Goal: Task Accomplishment & Management: Use online tool/utility

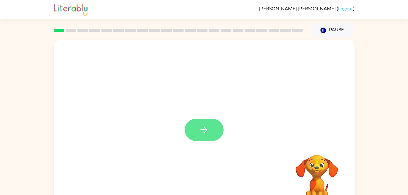
click at [218, 137] on button "button" at bounding box center [204, 130] width 39 height 22
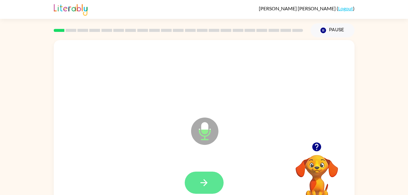
click at [209, 191] on button "button" at bounding box center [204, 183] width 39 height 22
click at [205, 183] on icon "button" at bounding box center [204, 182] width 7 height 7
click at [210, 174] on button "button" at bounding box center [204, 183] width 39 height 22
click at [221, 177] on button "button" at bounding box center [204, 183] width 39 height 22
click at [207, 183] on icon "button" at bounding box center [204, 182] width 7 height 7
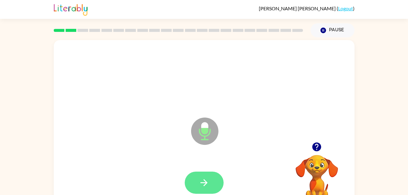
click at [211, 189] on button "button" at bounding box center [204, 183] width 39 height 22
click at [200, 173] on button "button" at bounding box center [204, 183] width 39 height 22
click at [196, 191] on button "button" at bounding box center [204, 183] width 39 height 22
click at [211, 187] on button "button" at bounding box center [204, 183] width 39 height 22
click at [199, 189] on button "button" at bounding box center [204, 183] width 39 height 22
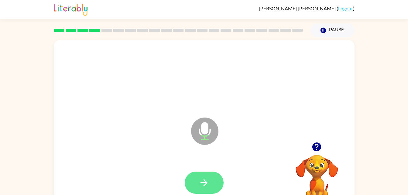
click at [214, 175] on button "button" at bounding box center [204, 183] width 39 height 22
click at [207, 172] on button "button" at bounding box center [204, 183] width 39 height 22
click at [201, 181] on icon "button" at bounding box center [204, 183] width 11 height 11
click at [206, 181] on icon "button" at bounding box center [204, 182] width 7 height 7
click at [204, 187] on icon "button" at bounding box center [204, 183] width 11 height 11
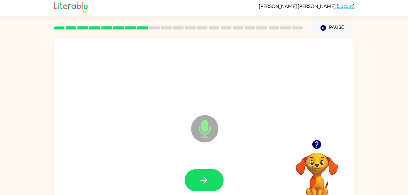
scroll to position [8, 0]
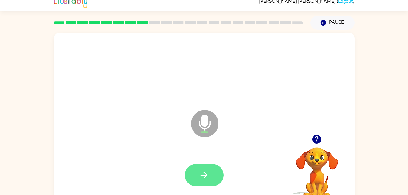
click at [206, 181] on button "button" at bounding box center [204, 175] width 39 height 22
click at [202, 179] on icon "button" at bounding box center [204, 175] width 11 height 11
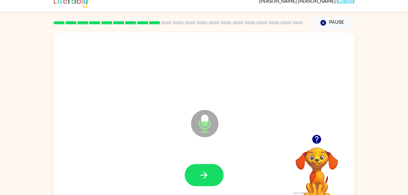
scroll to position [19, 0]
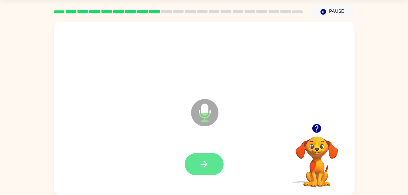
click at [199, 175] on button "button" at bounding box center [204, 164] width 39 height 22
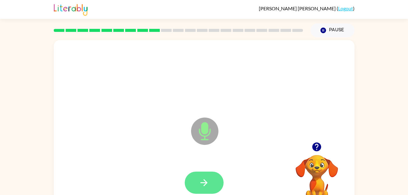
click at [218, 179] on button "button" at bounding box center [204, 183] width 39 height 22
click at [201, 188] on button "button" at bounding box center [204, 183] width 39 height 22
click at [186, 187] on button "button" at bounding box center [204, 183] width 39 height 22
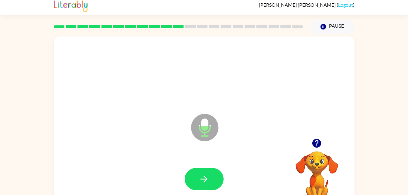
scroll to position [19, 0]
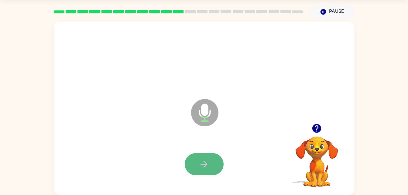
click at [204, 163] on icon "button" at bounding box center [204, 164] width 11 height 11
click at [209, 127] on icon "Microphone The Microphone is here when it is your turn to talk" at bounding box center [235, 121] width 91 height 46
click at [206, 109] on icon "Microphone The Microphone is here when it is your turn to talk" at bounding box center [235, 121] width 91 height 46
click at [220, 114] on icon "Microphone The Microphone is here when it is your turn to talk" at bounding box center [235, 121] width 91 height 46
click at [210, 166] on button "button" at bounding box center [204, 164] width 39 height 22
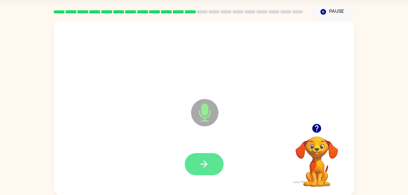
click at [206, 161] on icon "button" at bounding box center [204, 164] width 11 height 11
click at [207, 162] on icon "button" at bounding box center [204, 164] width 11 height 11
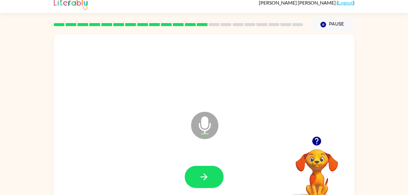
scroll to position [0, 0]
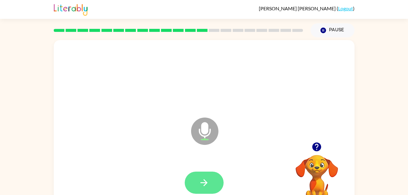
click at [202, 173] on button "button" at bounding box center [204, 183] width 39 height 22
click at [199, 174] on button "button" at bounding box center [204, 183] width 39 height 22
click at [222, 181] on button "button" at bounding box center [204, 183] width 39 height 22
click at [201, 189] on button "button" at bounding box center [204, 183] width 39 height 22
click at [202, 189] on button "button" at bounding box center [204, 183] width 39 height 22
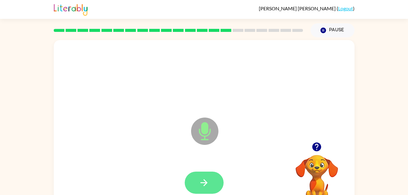
click at [204, 192] on button "button" at bounding box center [204, 183] width 39 height 22
click at [206, 178] on icon "button" at bounding box center [204, 183] width 11 height 11
click at [212, 181] on button "button" at bounding box center [204, 183] width 39 height 22
click at [211, 178] on button "button" at bounding box center [204, 183] width 39 height 22
click at [211, 181] on button "button" at bounding box center [204, 183] width 39 height 22
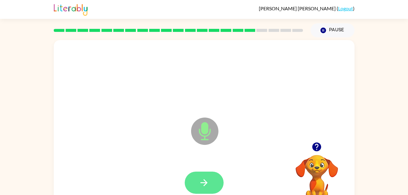
click at [208, 183] on icon "button" at bounding box center [204, 183] width 11 height 11
click at [209, 177] on button "button" at bounding box center [204, 183] width 39 height 22
click at [206, 193] on button "button" at bounding box center [204, 183] width 39 height 22
click at [208, 175] on button "button" at bounding box center [204, 183] width 39 height 22
click at [207, 173] on button "button" at bounding box center [204, 183] width 39 height 22
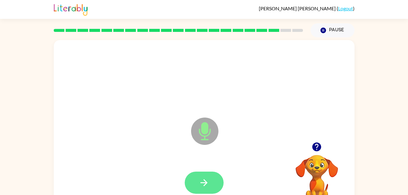
click at [207, 180] on icon "button" at bounding box center [204, 183] width 11 height 11
click at [210, 190] on button "button" at bounding box center [204, 183] width 39 height 22
click at [207, 178] on icon "button" at bounding box center [204, 183] width 11 height 11
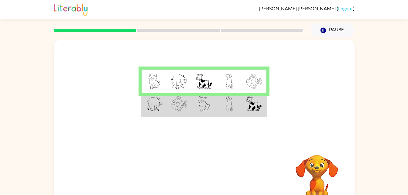
click at [208, 96] on td at bounding box center [204, 104] width 25 height 23
click at [221, 76] on td at bounding box center [229, 81] width 25 height 23
click at [211, 104] on td at bounding box center [204, 104] width 25 height 23
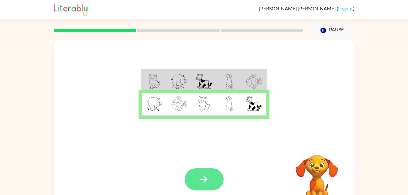
click at [190, 183] on button "button" at bounding box center [204, 179] width 39 height 22
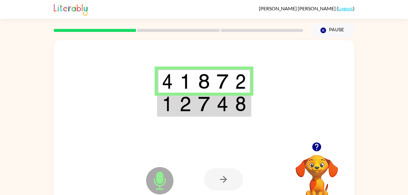
click at [193, 110] on td at bounding box center [185, 104] width 19 height 23
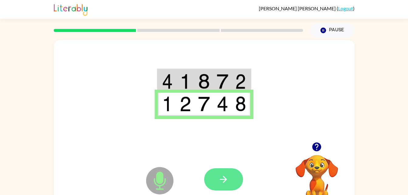
click at [232, 177] on button "button" at bounding box center [223, 179] width 39 height 22
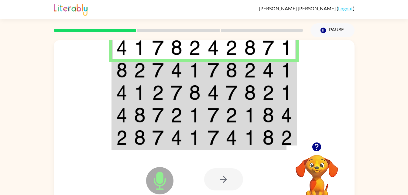
click at [144, 76] on img at bounding box center [140, 70] width 12 height 15
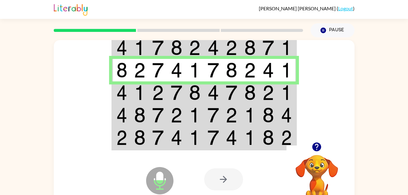
click at [172, 94] on img at bounding box center [177, 92] width 12 height 15
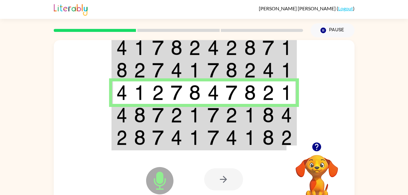
click at [122, 113] on img at bounding box center [121, 115] width 11 height 15
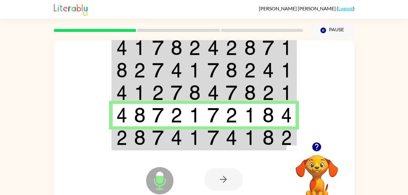
click at [169, 144] on td at bounding box center [177, 137] width 19 height 23
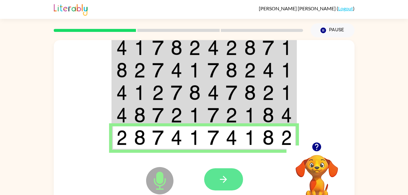
click at [229, 177] on icon "button" at bounding box center [223, 179] width 11 height 11
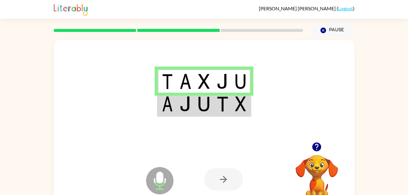
click at [202, 111] on img at bounding box center [204, 103] width 12 height 15
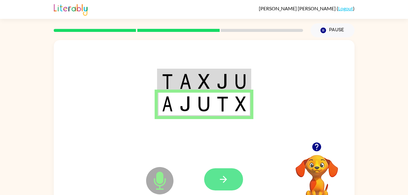
click at [220, 174] on button "button" at bounding box center [223, 179] width 39 height 22
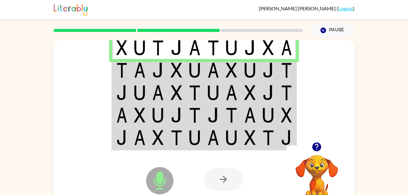
click at [170, 70] on td at bounding box center [177, 70] width 19 height 22
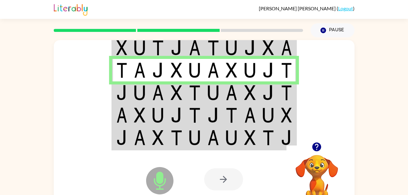
click at [164, 94] on img at bounding box center [158, 92] width 12 height 15
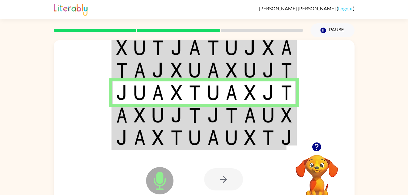
click at [131, 116] on td at bounding box center [140, 115] width 19 height 22
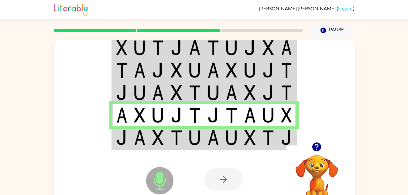
click at [124, 143] on img at bounding box center [121, 137] width 11 height 15
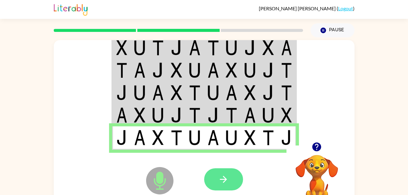
click at [213, 181] on button "button" at bounding box center [223, 179] width 39 height 22
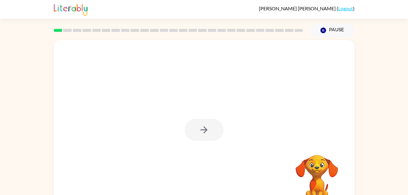
click at [201, 127] on div at bounding box center [204, 130] width 39 height 22
click at [208, 121] on button "button" at bounding box center [204, 130] width 39 height 22
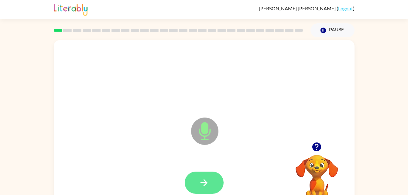
click at [207, 184] on icon "button" at bounding box center [204, 183] width 11 height 11
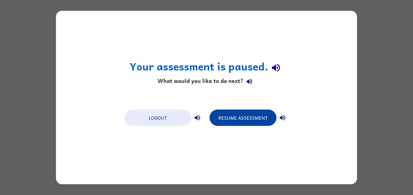
click at [241, 121] on button "Resume Assessment" at bounding box center [242, 118] width 67 height 16
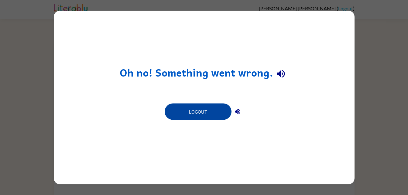
click at [207, 114] on button "Logout" at bounding box center [198, 112] width 67 height 16
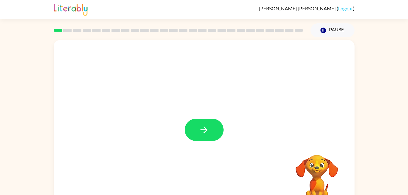
click at [212, 111] on div at bounding box center [204, 127] width 301 height 174
click at [215, 129] on button "button" at bounding box center [204, 130] width 39 height 22
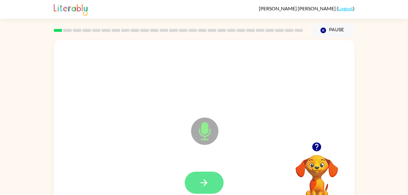
click at [209, 178] on icon "button" at bounding box center [204, 183] width 11 height 11
click at [200, 183] on icon "button" at bounding box center [204, 183] width 11 height 11
click at [212, 177] on button "button" at bounding box center [204, 183] width 39 height 22
click at [201, 188] on button "button" at bounding box center [204, 183] width 39 height 22
click at [205, 183] on icon "button" at bounding box center [204, 183] width 11 height 11
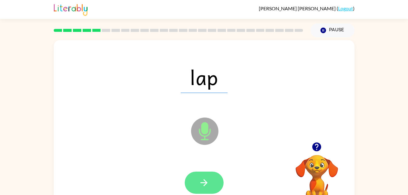
click at [204, 181] on icon "button" at bounding box center [204, 183] width 11 height 11
click at [204, 178] on icon "button" at bounding box center [204, 183] width 11 height 11
click at [208, 183] on icon "button" at bounding box center [204, 183] width 11 height 11
click at [207, 182] on icon "button" at bounding box center [204, 183] width 11 height 11
click at [202, 185] on icon "button" at bounding box center [204, 183] width 11 height 11
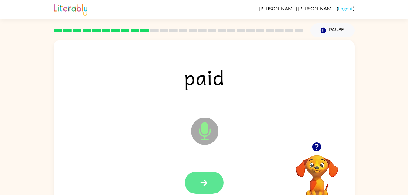
click at [206, 186] on icon "button" at bounding box center [204, 183] width 11 height 11
click at [205, 185] on icon "button" at bounding box center [204, 182] width 7 height 7
click at [204, 194] on button "button" at bounding box center [204, 183] width 39 height 22
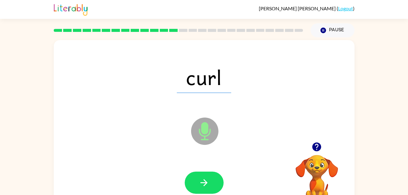
click at [185, 187] on div at bounding box center [204, 183] width 39 height 22
click at [214, 174] on button "button" at bounding box center [204, 183] width 39 height 22
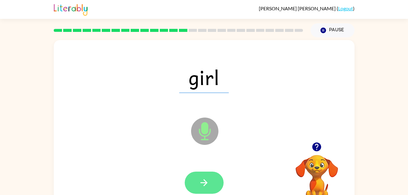
click at [204, 182] on icon "button" at bounding box center [204, 183] width 11 height 11
click at [208, 183] on icon "button" at bounding box center [204, 183] width 11 height 11
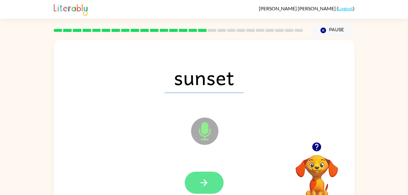
click at [198, 177] on button "button" at bounding box center [204, 183] width 39 height 22
click at [206, 181] on icon "button" at bounding box center [204, 183] width 11 height 11
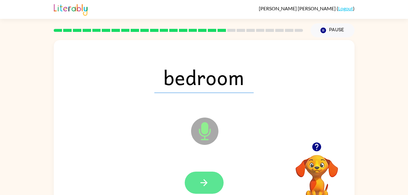
click at [203, 178] on icon "button" at bounding box center [204, 183] width 11 height 11
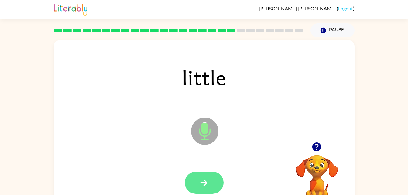
click at [212, 180] on button "button" at bounding box center [204, 183] width 39 height 22
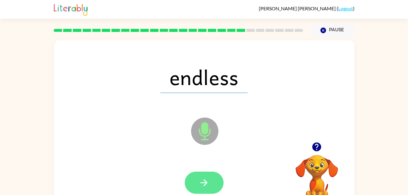
click at [210, 177] on button "button" at bounding box center [204, 183] width 39 height 22
click at [207, 179] on icon "button" at bounding box center [204, 183] width 11 height 11
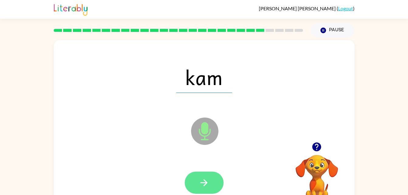
click at [201, 182] on icon "button" at bounding box center [204, 183] width 11 height 11
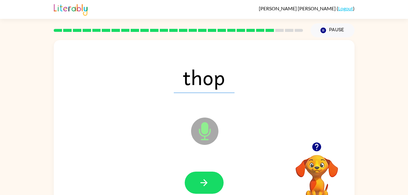
scroll to position [1, 0]
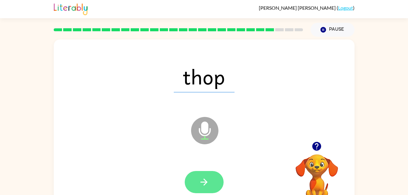
click at [206, 180] on icon "button" at bounding box center [204, 182] width 11 height 11
click at [215, 178] on button "button" at bounding box center [204, 182] width 39 height 22
click at [206, 185] on icon "button" at bounding box center [204, 182] width 11 height 11
